Goal: Check status: Check status

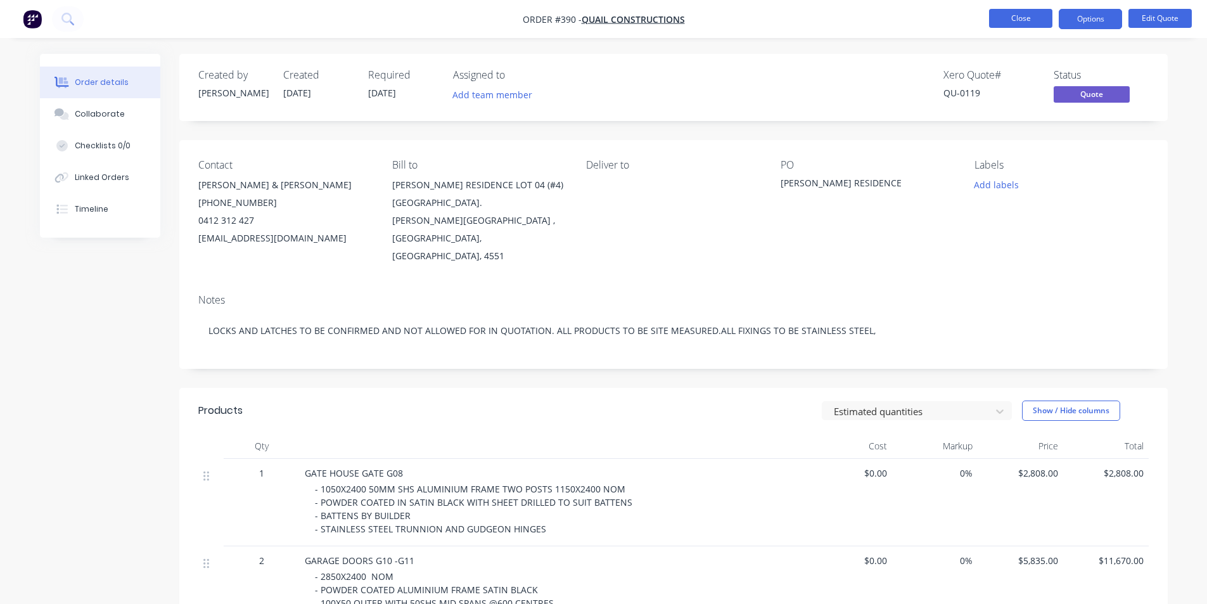
click at [1021, 22] on button "Close" at bounding box center [1020, 18] width 63 height 19
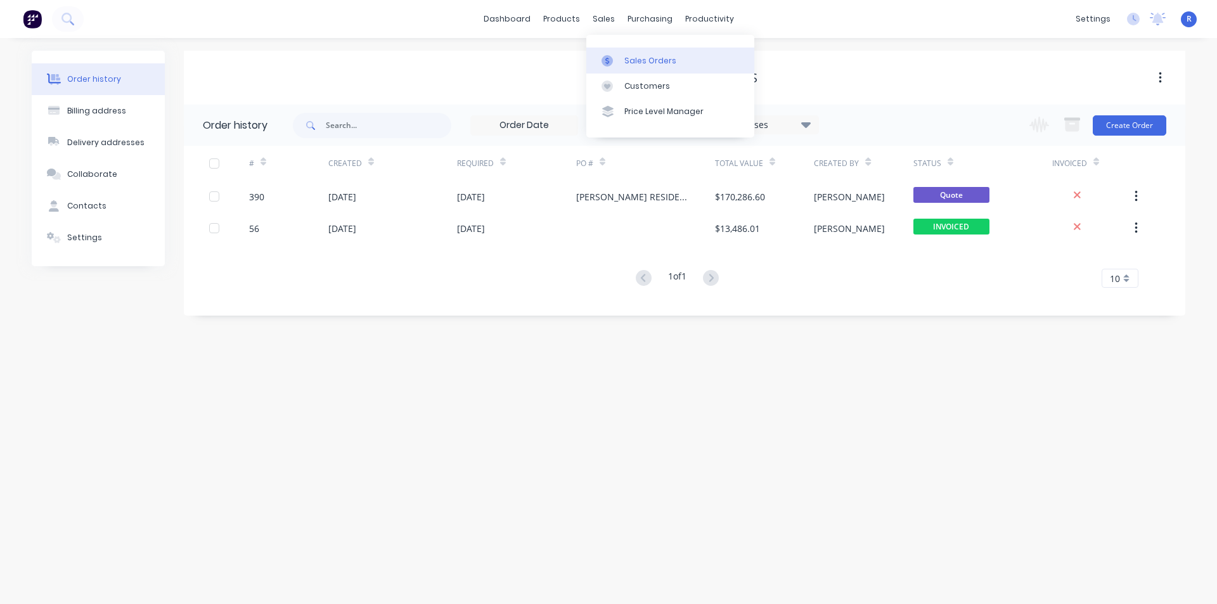
click at [626, 55] on div "Sales Orders" at bounding box center [650, 60] width 52 height 11
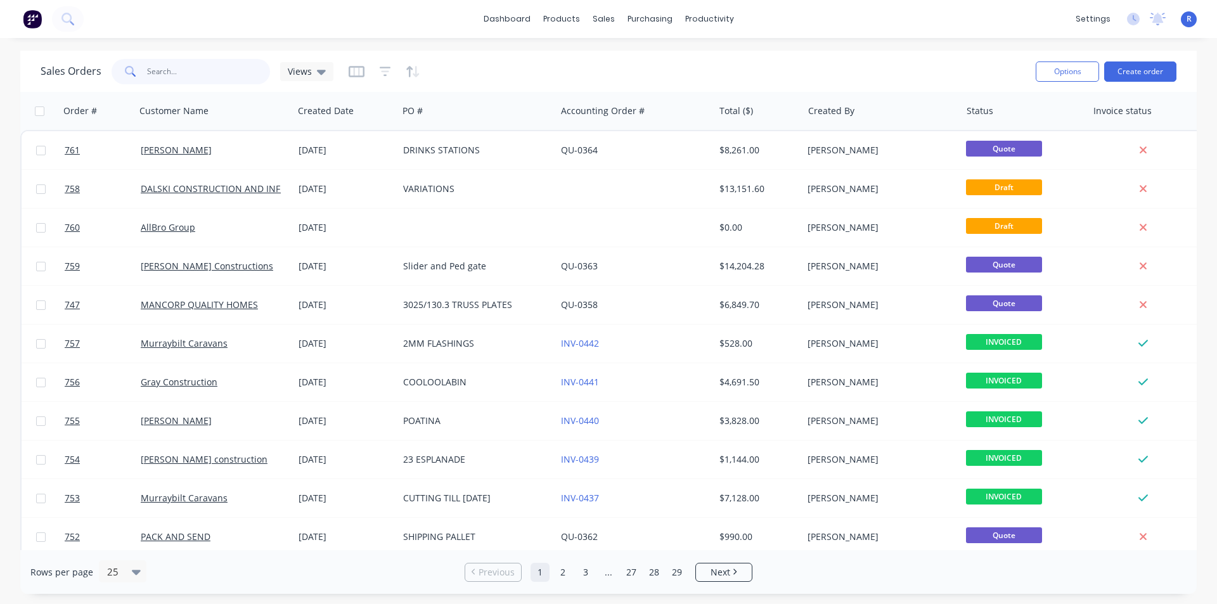
click at [222, 68] on input "text" at bounding box center [209, 71] width 124 height 25
type input "mdc"
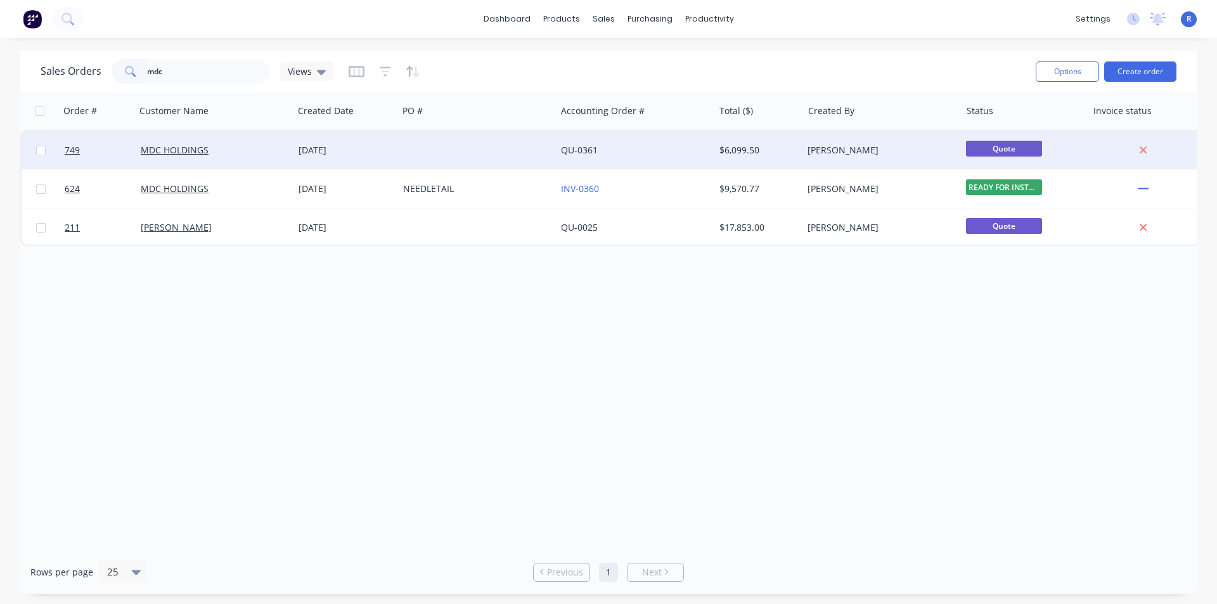
click at [266, 140] on div "MDC HOLDINGS" at bounding box center [215, 150] width 158 height 38
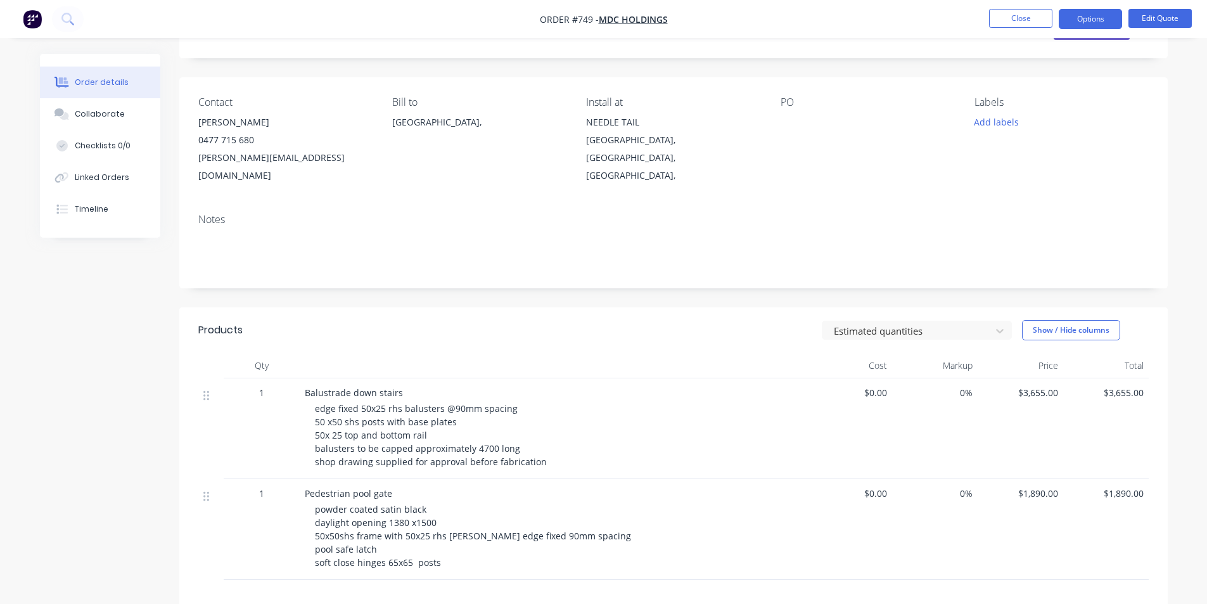
scroll to position [63, 0]
